Goal: Transaction & Acquisition: Purchase product/service

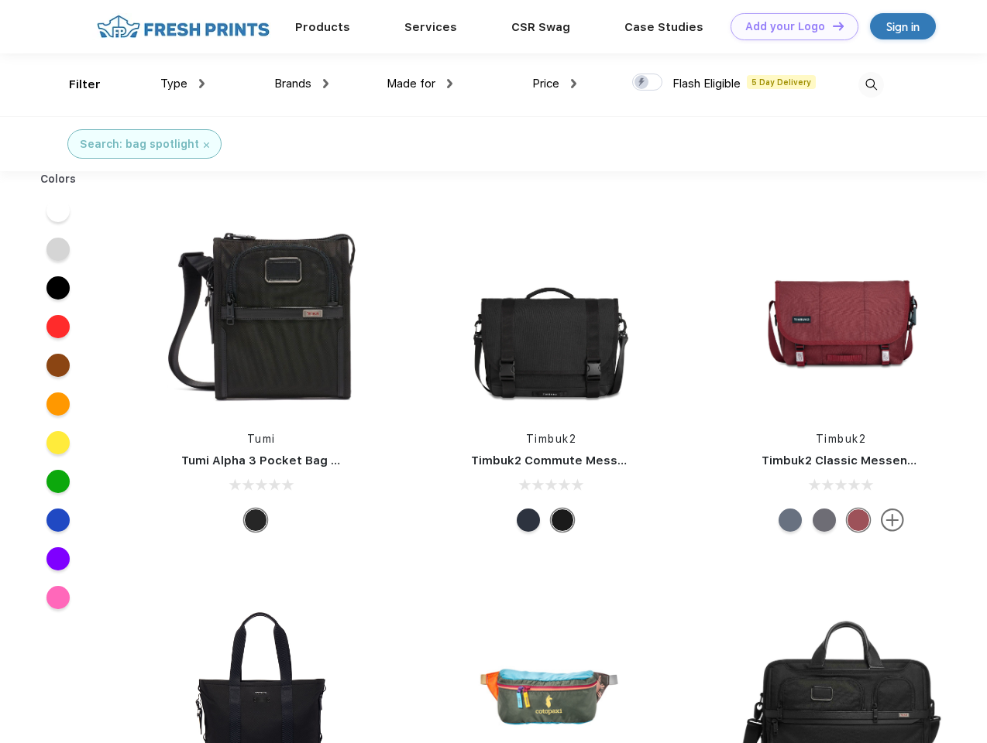
click at [788, 26] on link "Add your Logo Design Tool" at bounding box center [794, 26] width 128 height 27
click at [0, 0] on div "Design Tool" at bounding box center [0, 0] width 0 height 0
click at [831, 26] on link "Add your Logo Design Tool" at bounding box center [794, 26] width 128 height 27
click at [74, 84] on div "Filter" at bounding box center [85, 85] width 32 height 18
click at [183, 84] on span "Type" at bounding box center [173, 84] width 27 height 14
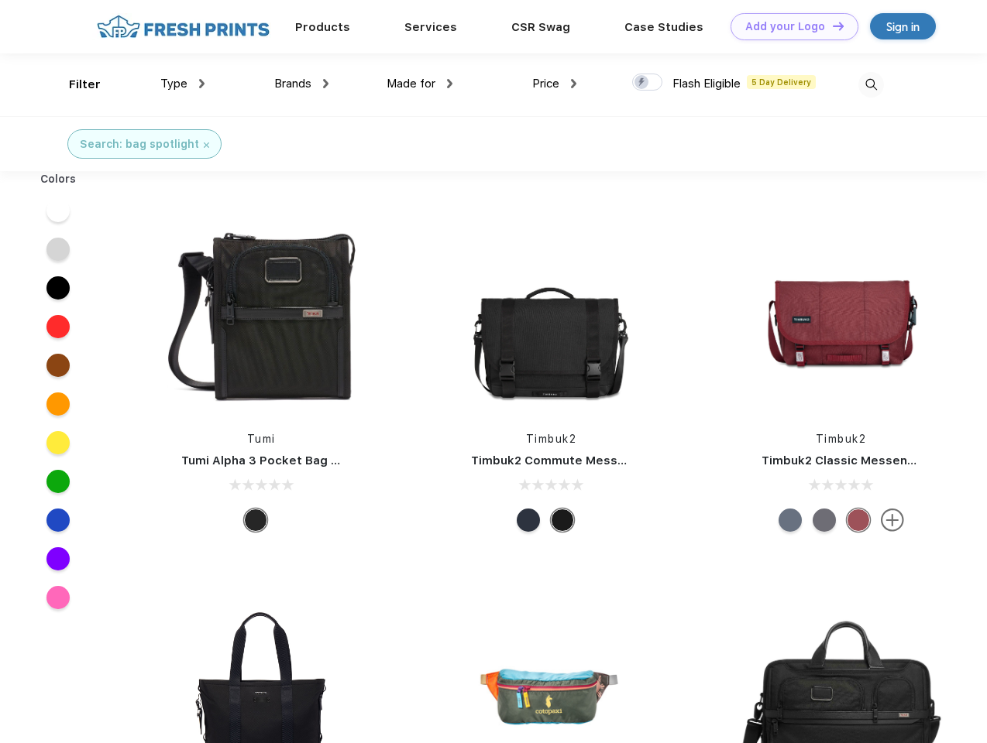
click at [301, 84] on span "Brands" at bounding box center [292, 84] width 37 height 14
click at [420, 84] on span "Made for" at bounding box center [410, 84] width 49 height 14
click at [555, 84] on span "Price" at bounding box center [545, 84] width 27 height 14
click at [647, 83] on div at bounding box center [647, 82] width 30 height 17
click at [642, 83] on input "checkbox" at bounding box center [637, 78] width 10 height 10
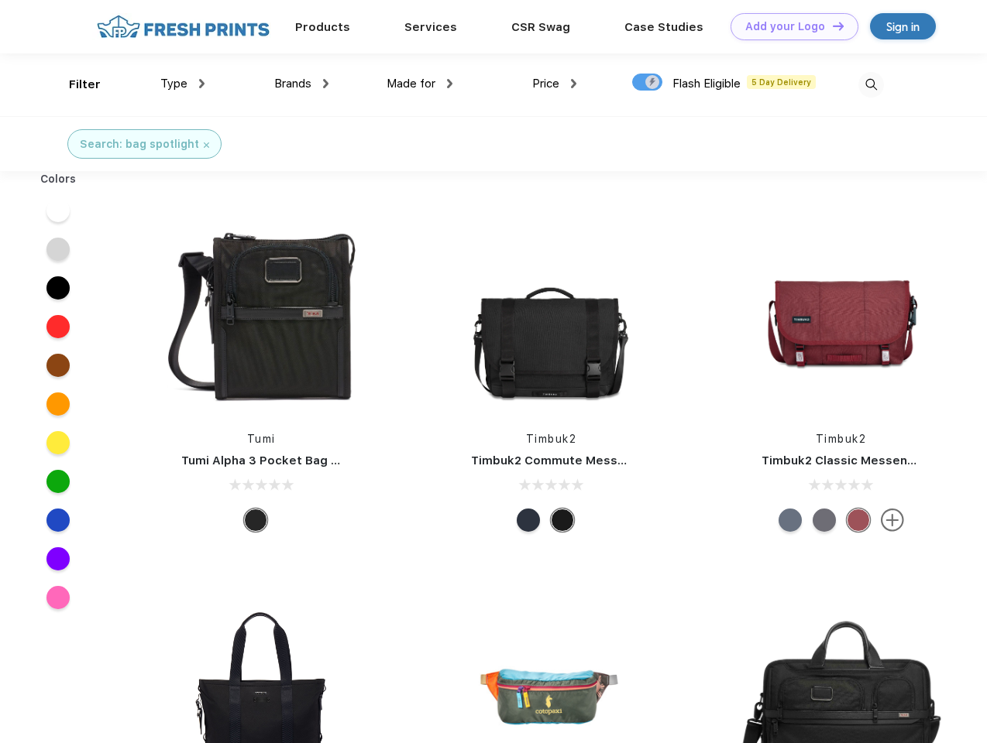
click at [871, 84] on img at bounding box center [871, 85] width 26 height 26
